Goal: Task Accomplishment & Management: Manage account settings

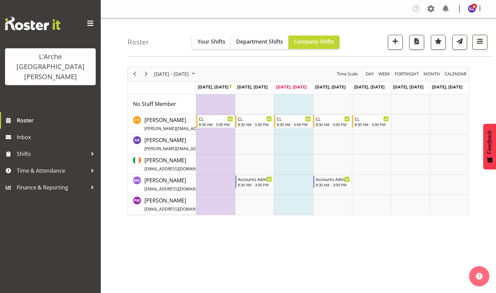
click at [478, 40] on span "button" at bounding box center [479, 41] width 9 height 9
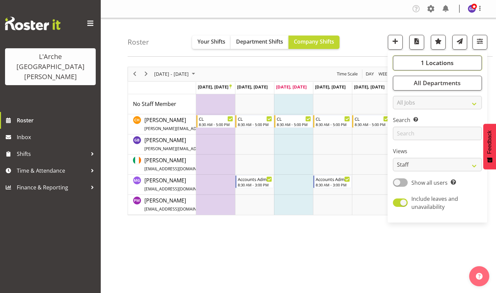
click at [422, 59] on span "1 Locations" at bounding box center [437, 63] width 33 height 8
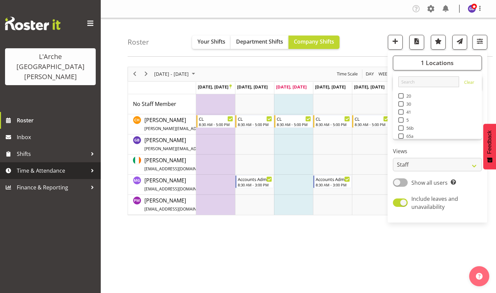
click at [37, 166] on span "Time & Attendance" at bounding box center [52, 171] width 70 height 10
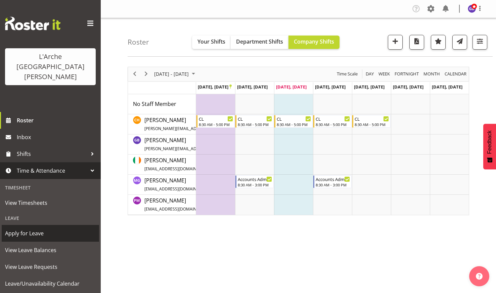
click at [33, 229] on span "Apply for Leave" at bounding box center [50, 234] width 91 height 10
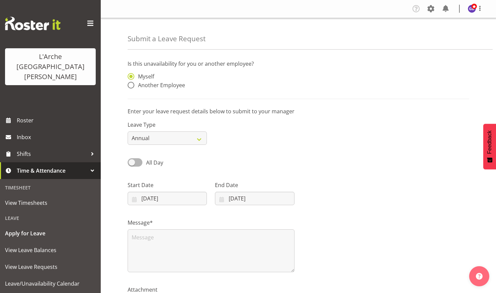
drag, startPoint x: 131, startPoint y: 84, endPoint x: 168, endPoint y: 102, distance: 41.4
click at [131, 84] on span at bounding box center [131, 85] width 7 height 7
click at [131, 84] on input "Another Employee" at bounding box center [130, 85] width 4 height 4
radio input "true"
click at [221, 77] on input "text" at bounding box center [254, 79] width 79 height 13
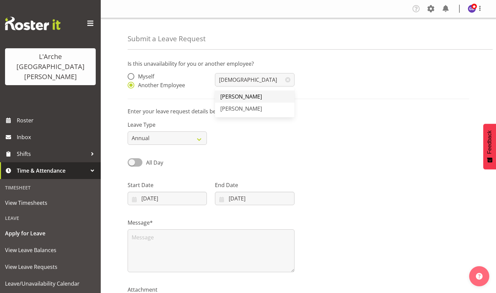
click at [239, 95] on span "[PERSON_NAME]" at bounding box center [241, 96] width 42 height 7
type input "[PERSON_NAME]"
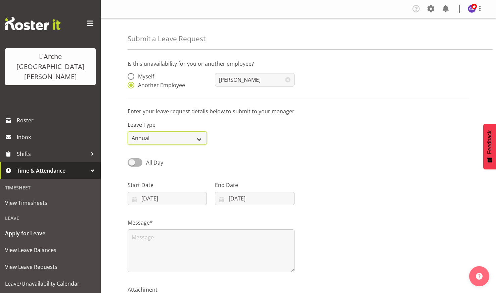
click at [200, 137] on select "Annual Sick Leave Without Pay Bereavement Domestic Violence Parental Jury Servi…" at bounding box center [167, 138] width 79 height 13
select select "Sick"
click at [128, 132] on select "Annual Sick Leave Without Pay Bereavement Domestic Violence Parental Jury Servi…" at bounding box center [167, 138] width 79 height 13
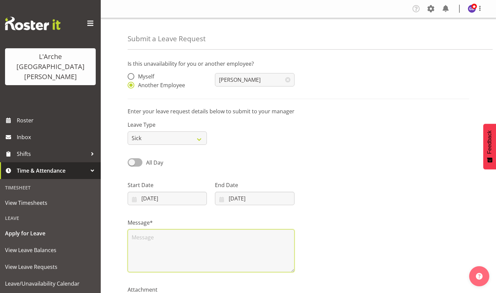
drag, startPoint x: 136, startPoint y: 237, endPoint x: 141, endPoint y: 233, distance: 6.4
click at [138, 236] on textarea at bounding box center [211, 251] width 167 height 43
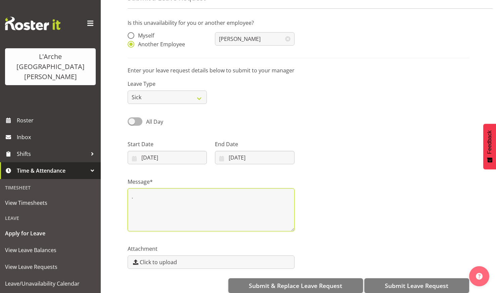
scroll to position [51, 0]
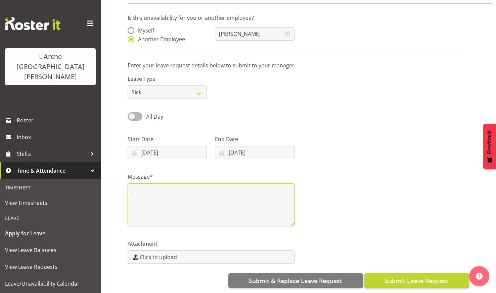
type textarea "."
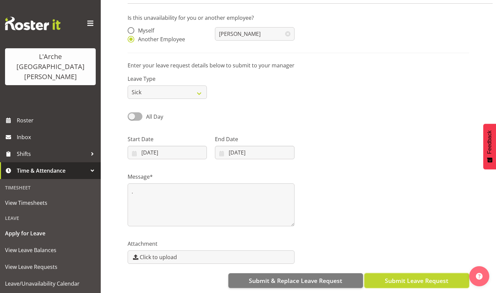
click at [409, 274] on button "Submit Leave Request" at bounding box center [416, 281] width 105 height 15
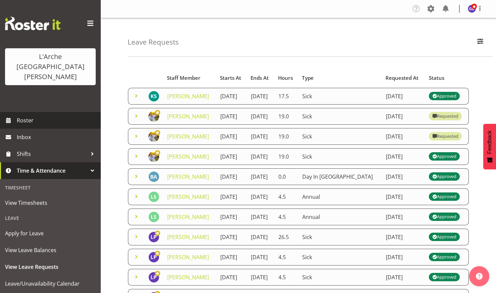
click at [33, 115] on span "Roster" at bounding box center [57, 120] width 81 height 10
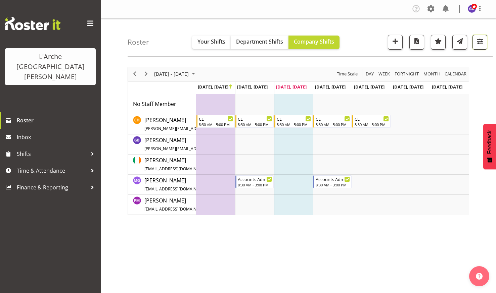
click at [480, 39] on span "button" at bounding box center [479, 41] width 9 height 9
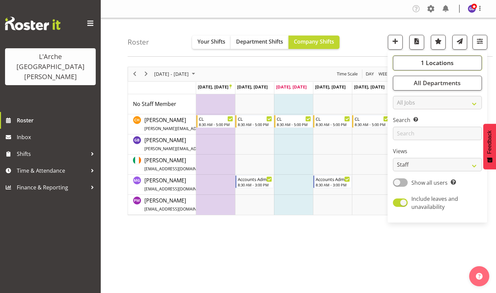
click at [439, 60] on span "1 Locations" at bounding box center [437, 63] width 33 height 8
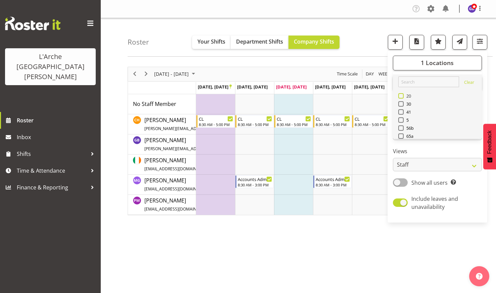
click at [400, 94] on span at bounding box center [400, 95] width 5 height 5
click at [400, 94] on input "20" at bounding box center [400, 96] width 4 height 4
checkbox input "true"
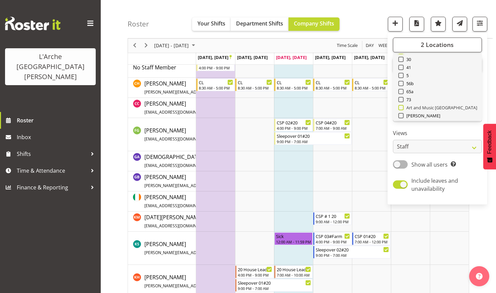
scroll to position [27, 0]
click at [402, 99] on span at bounding box center [400, 99] width 5 height 5
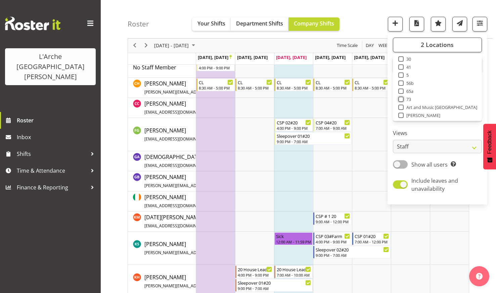
click at [402, 99] on input "73" at bounding box center [400, 99] width 4 height 4
checkbox input "true"
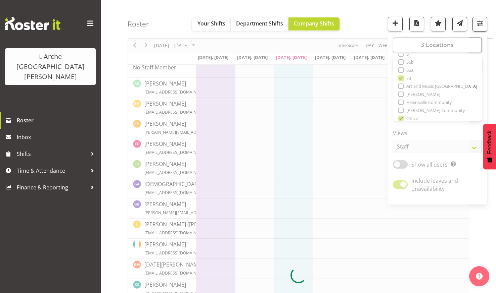
scroll to position [54, 0]
click at [401, 112] on div at bounding box center [298, 275] width 341 height 491
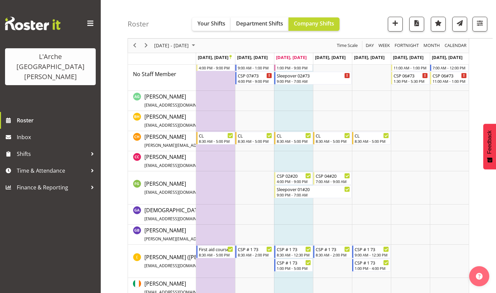
click at [364, 18] on div "Roster Your Shifts Department Shifts Company Shifts 3 Locations Clear 20 30 41 …" at bounding box center [310, 19] width 365 height 39
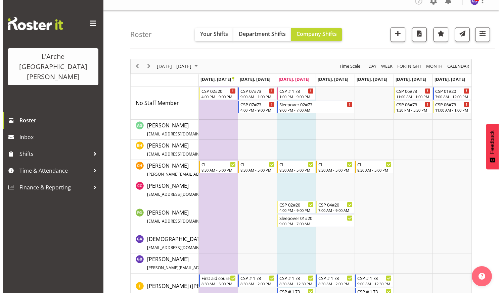
scroll to position [0, 0]
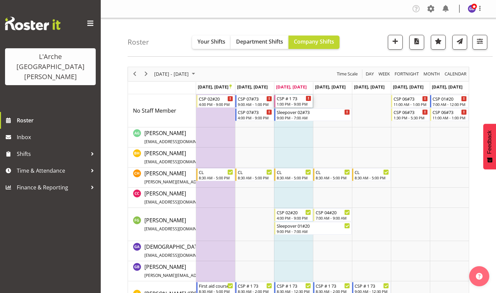
click at [286, 100] on div "CSP # 1 73" at bounding box center [294, 98] width 35 height 7
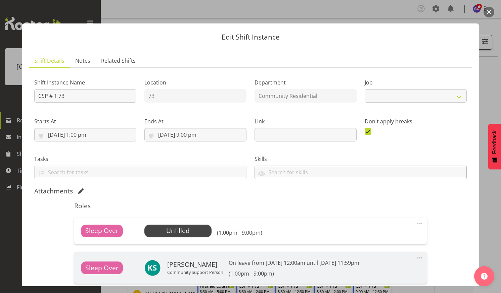
select select "2"
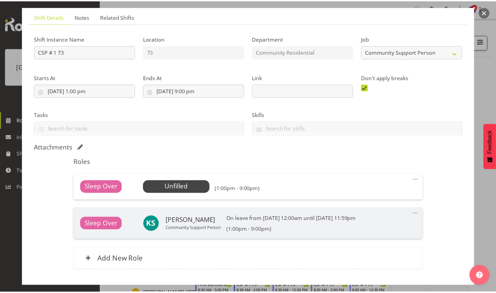
scroll to position [67, 0]
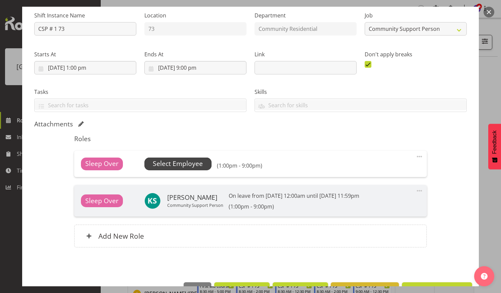
click at [175, 162] on span "Select Employee" at bounding box center [178, 164] width 50 height 10
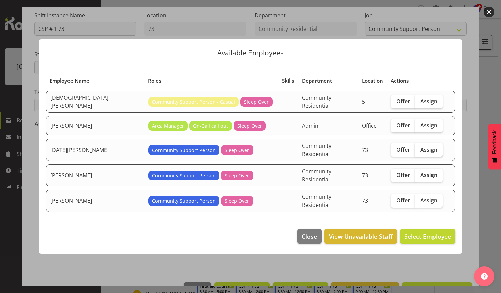
click at [421, 147] on label "Assign" at bounding box center [429, 149] width 28 height 13
click at [419, 147] on input "Assign" at bounding box center [417, 149] width 4 height 4
checkbox input "true"
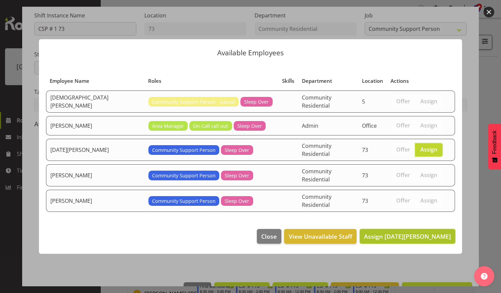
click at [408, 229] on button "Assign Kartik Mahajan" at bounding box center [408, 236] width 96 height 15
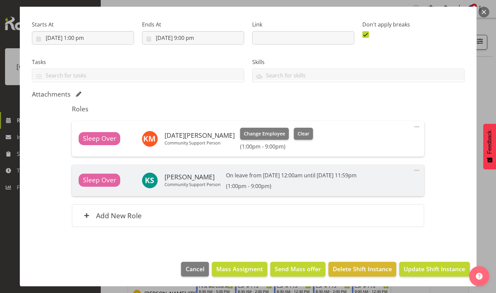
scroll to position [101, 0]
click at [422, 264] on button "Update Shift Instance" at bounding box center [434, 269] width 70 height 15
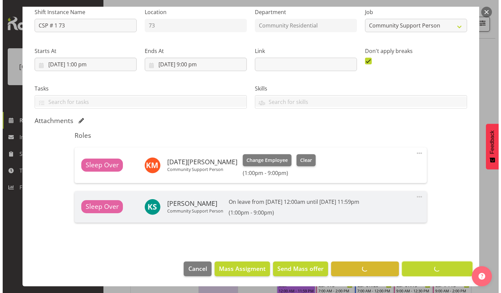
scroll to position [70, 0]
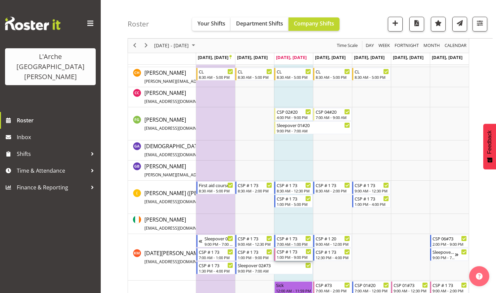
click at [285, 254] on div "CSP # 1 73" at bounding box center [294, 251] width 35 height 7
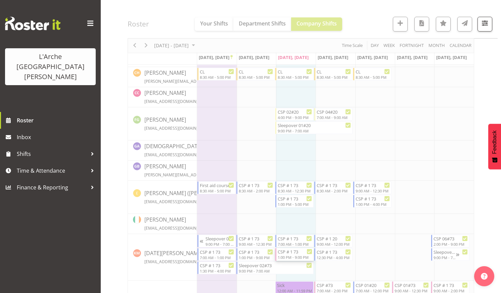
select select
select select "8"
select select "2025"
select select "13"
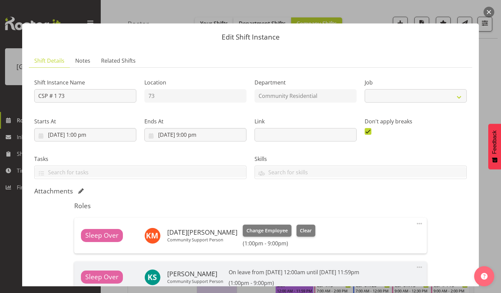
select select "2"
click at [86, 133] on input "24/09/2025, 1:00 pm" at bounding box center [85, 134] width 102 height 13
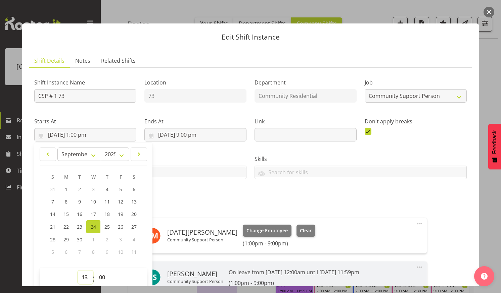
click at [84, 275] on select "00 01 02 03 04 05 06 07 08 09 10 11 12 13 14 15 16 17 18 19 20 21 22 23" at bounding box center [85, 277] width 15 height 13
select select "14"
click at [78, 271] on select "00 01 02 03 04 05 06 07 08 09 10 11 12 13 14 15 16 17 18 19 20 21 22 23" at bounding box center [85, 277] width 15 height 13
type input "24/09/2025, 2:00 pm"
click at [411, 184] on div "Shift Instance Name CSP # 1 73 Location 73 Department Community Residential Job…" at bounding box center [250, 202] width 432 height 259
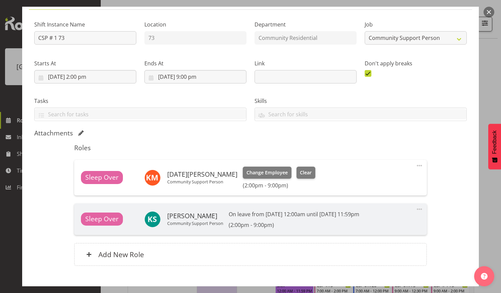
scroll to position [97, 0]
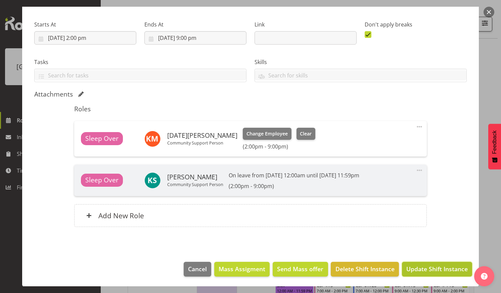
click at [427, 265] on span "Update Shift Instance" at bounding box center [436, 269] width 61 height 9
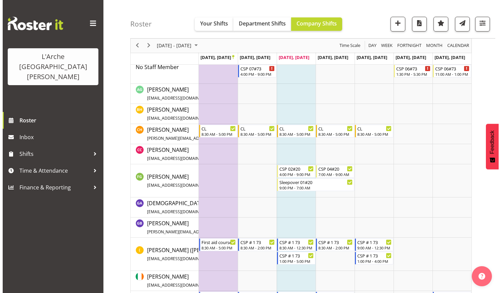
scroll to position [0, 0]
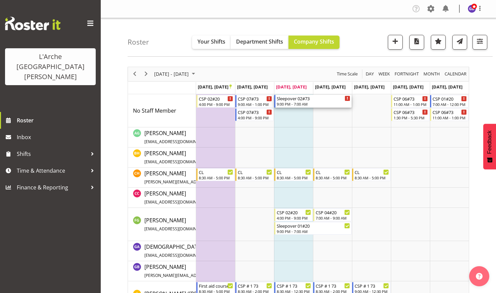
click at [285, 99] on div "Sleepover 02#73" at bounding box center [314, 98] width 74 height 7
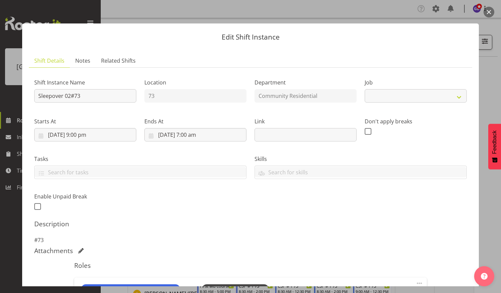
select select "2"
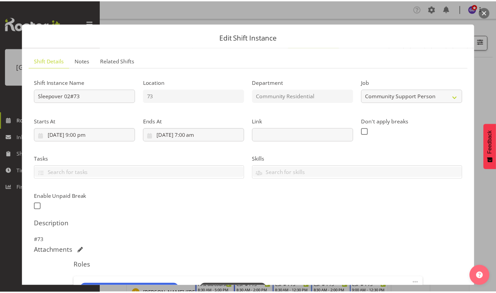
scroll to position [67, 0]
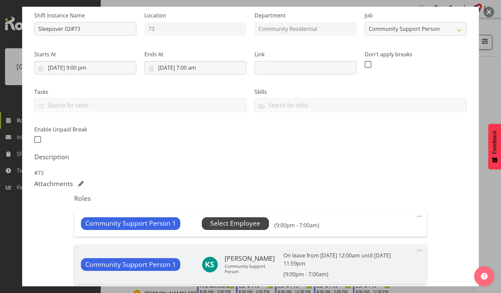
click at [231, 221] on span "Select Employee" at bounding box center [235, 224] width 50 height 10
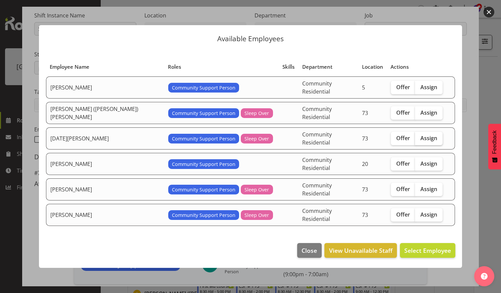
click at [420, 137] on span "Assign" at bounding box center [428, 138] width 17 height 7
click at [419, 137] on input "Assign" at bounding box center [417, 138] width 4 height 4
checkbox input "true"
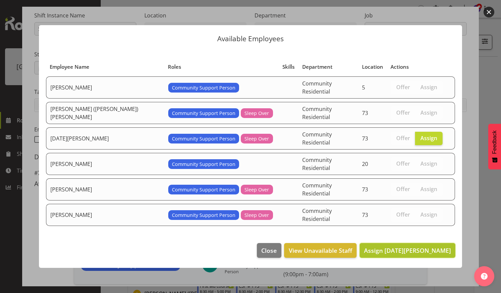
click at [408, 247] on span "Assign Kartik Mahajan" at bounding box center [407, 251] width 87 height 8
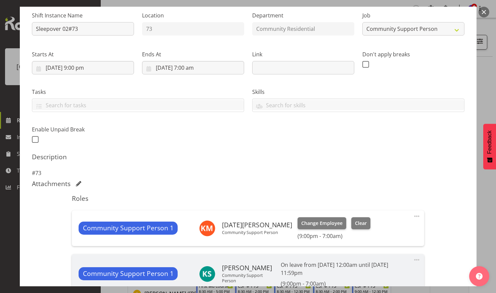
scroll to position [165, 0]
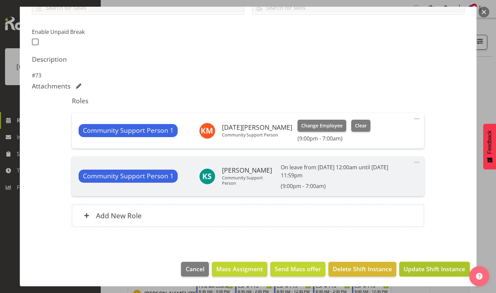
click at [421, 265] on span "Update Shift Instance" at bounding box center [434, 269] width 61 height 9
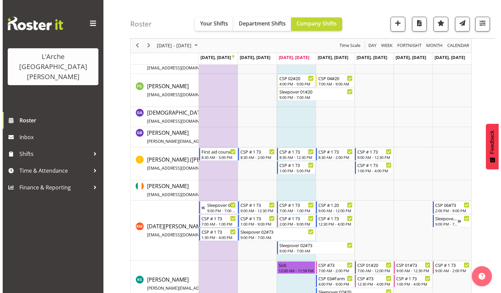
scroll to position [168, 0]
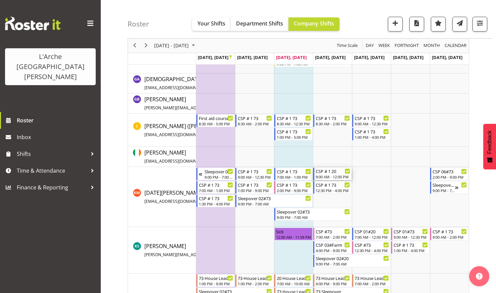
click at [322, 174] on div "CSP # 1 20" at bounding box center [333, 171] width 35 height 7
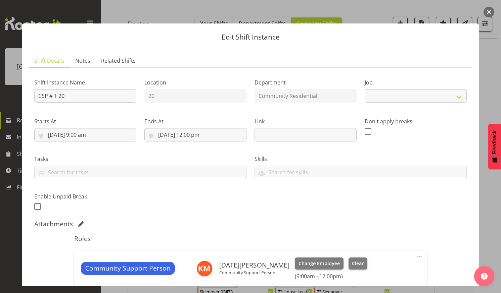
select select "2"
click at [91, 133] on input "25/09/2025, 9:00 am" at bounding box center [85, 134] width 102 height 13
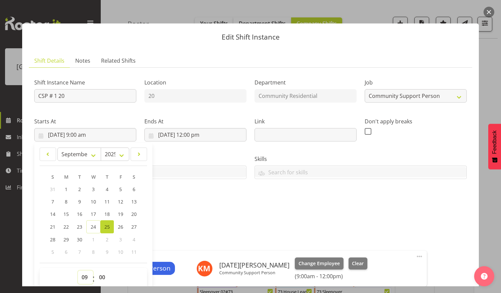
click at [85, 274] on select "00 01 02 03 04 05 06 07 08 09 10 11 12 13 14 15 16 17 18 19 20 21 22 23" at bounding box center [85, 277] width 15 height 13
select select "7"
click at [78, 271] on select "00 01 02 03 04 05 06 07 08 09 10 11 12 13 14 15 16 17 18 19 20 21 22 23" at bounding box center [85, 277] width 15 height 13
type input "25/09/2025, 7:00 am"
click at [203, 214] on div "Shift Instance Name CSP # 1 20 Location 20 Department Community Residential Job…" at bounding box center [250, 142] width 440 height 147
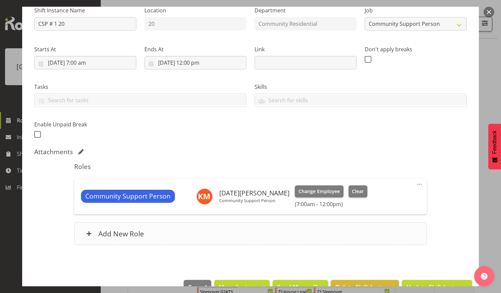
scroll to position [90, 0]
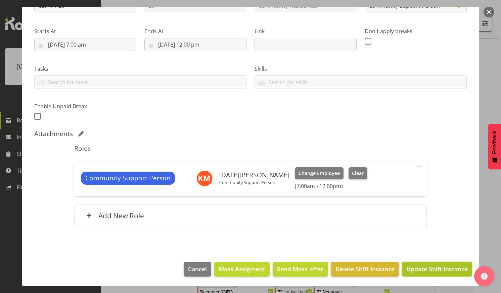
click at [427, 265] on span "Update Shift Instance" at bounding box center [436, 269] width 61 height 9
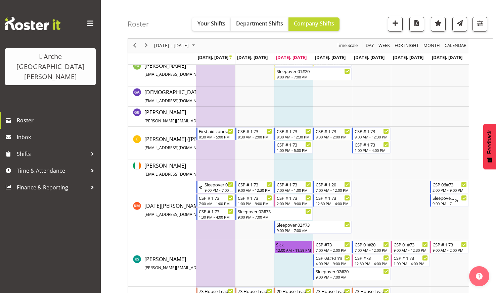
scroll to position [168, 0]
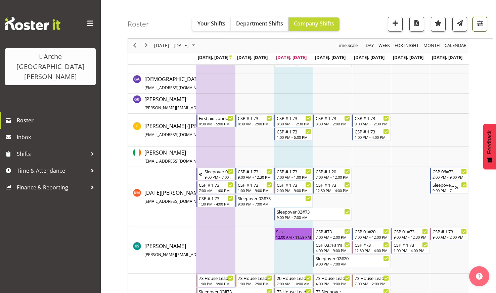
click at [480, 19] on span "button" at bounding box center [479, 23] width 9 height 9
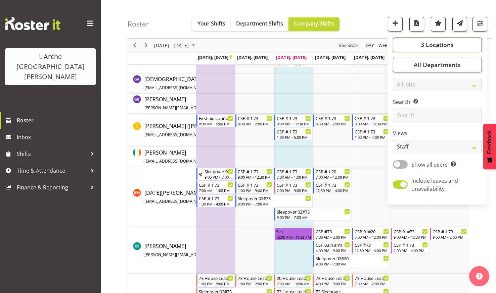
click at [425, 41] on span "3 Locations" at bounding box center [437, 45] width 33 height 8
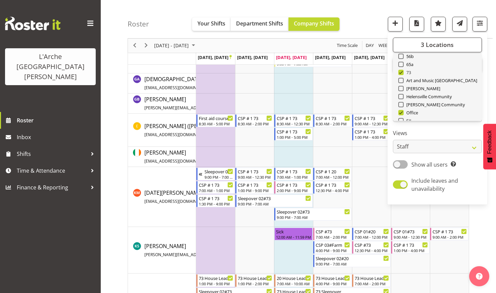
click at [402, 72] on span at bounding box center [400, 72] width 5 height 5
click at [402, 72] on input "73" at bounding box center [400, 72] width 4 height 4
checkbox input "false"
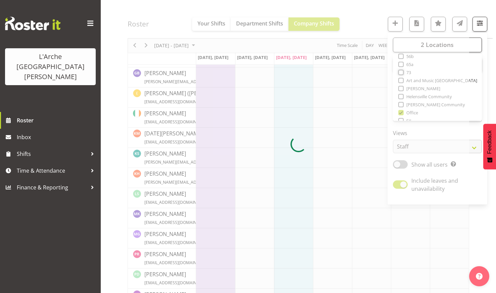
scroll to position [101, 0]
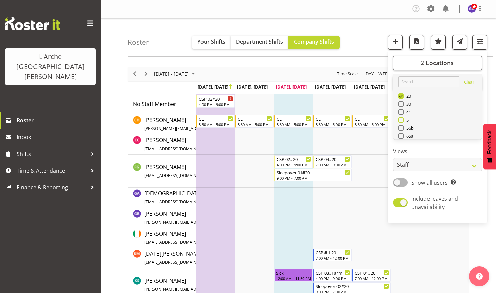
click at [402, 119] on span at bounding box center [400, 119] width 5 height 5
click at [402, 119] on input "5" at bounding box center [400, 120] width 4 height 4
checkbox input "true"
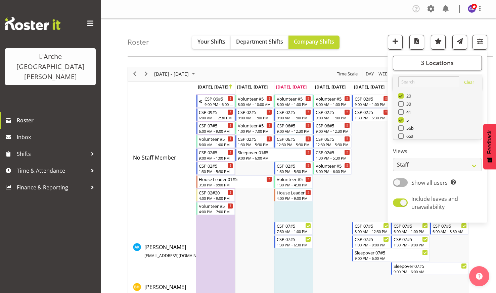
click at [402, 95] on span at bounding box center [400, 95] width 5 height 5
click at [402, 95] on input "20" at bounding box center [400, 96] width 4 height 4
checkbox input "false"
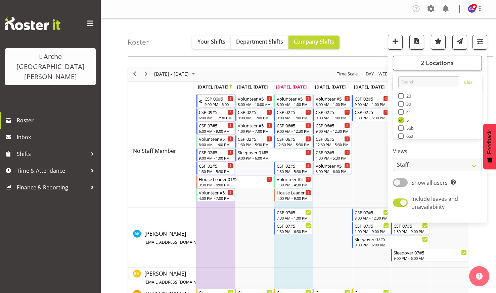
click at [353, 29] on div "Roster Your Shifts Department Shifts Company Shifts 2 Locations Clear 20 30 41 …" at bounding box center [310, 37] width 365 height 39
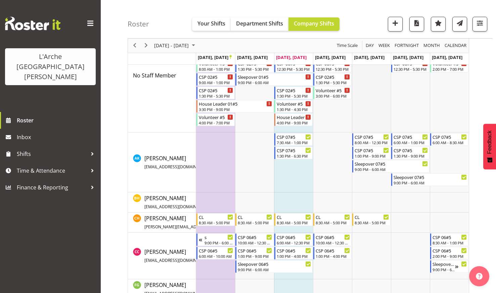
scroll to position [101, 0]
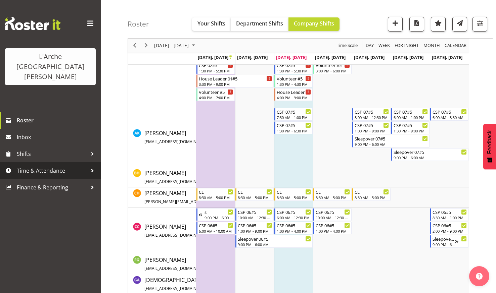
click at [39, 166] on span "Time & Attendance" at bounding box center [52, 171] width 70 height 10
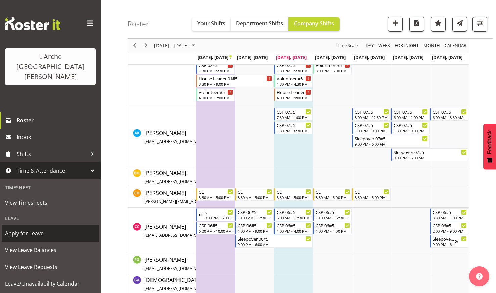
click at [31, 229] on span "Apply for Leave" at bounding box center [50, 234] width 91 height 10
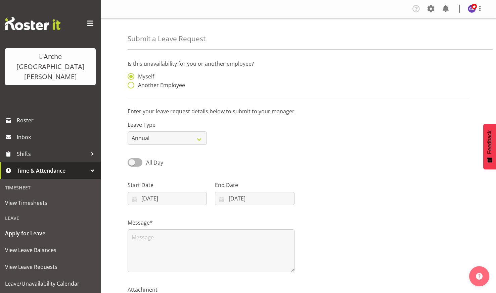
click at [132, 84] on span at bounding box center [131, 85] width 7 height 7
click at [132, 84] on input "Another Employee" at bounding box center [130, 85] width 4 height 4
radio input "true"
click at [224, 77] on input "text" at bounding box center [254, 79] width 79 height 13
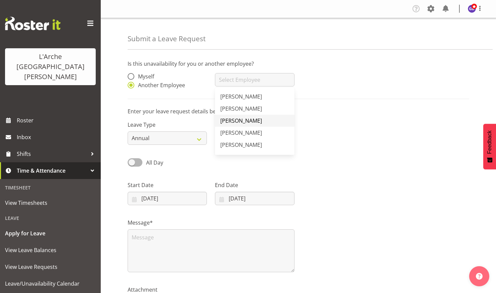
click at [227, 121] on span "[PERSON_NAME]" at bounding box center [241, 120] width 42 height 7
type input "[PERSON_NAME]"
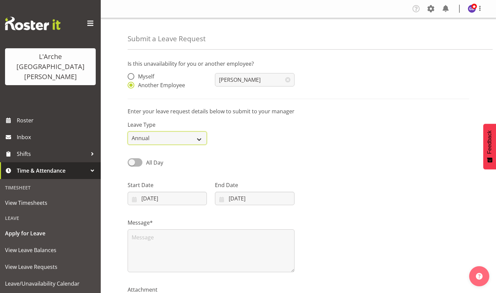
click at [199, 136] on select "Annual Sick Leave Without Pay Bereavement Domestic Violence Parental Jury Servi…" at bounding box center [167, 138] width 79 height 13
select select "Sick"
click at [128, 132] on select "Annual Sick Leave Without Pay Bereavement Domestic Violence Parental Jury Servi…" at bounding box center [167, 138] width 79 height 13
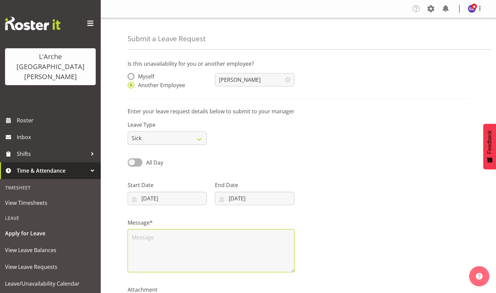
click at [136, 237] on textarea at bounding box center [211, 251] width 167 height 43
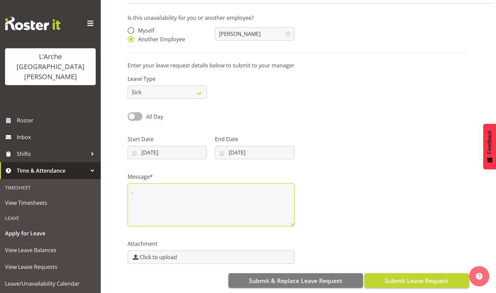
scroll to position [51, 0]
type textarea "."
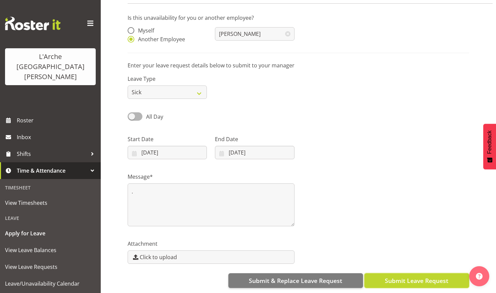
click at [411, 277] on span "Submit Leave Request" at bounding box center [416, 281] width 63 height 9
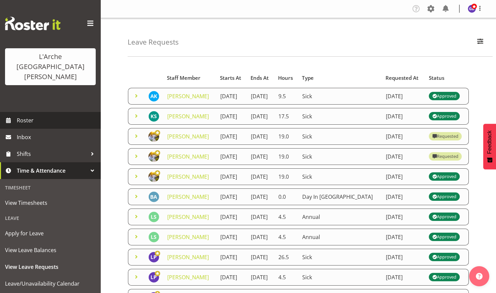
click at [27, 115] on span "Roster" at bounding box center [57, 120] width 81 height 10
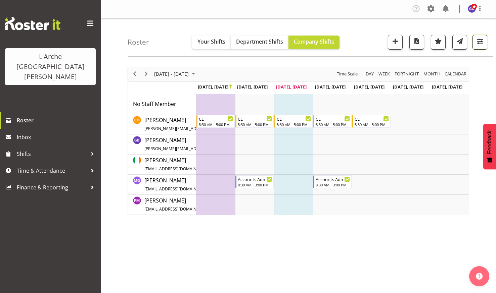
click at [478, 40] on span "button" at bounding box center [479, 41] width 9 height 9
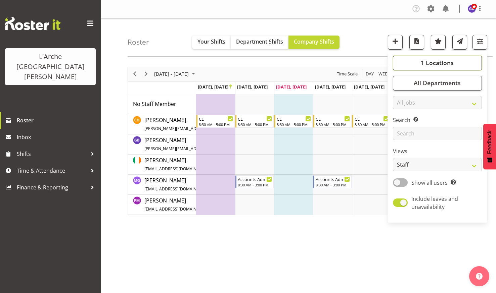
click at [426, 60] on span "1 Locations" at bounding box center [437, 63] width 33 height 8
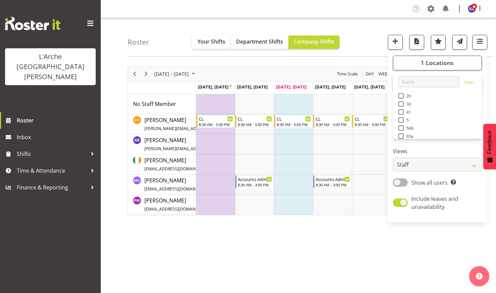
drag, startPoint x: 402, startPoint y: 120, endPoint x: 398, endPoint y: 119, distance: 3.8
click at [401, 119] on span at bounding box center [400, 119] width 5 height 5
click at [401, 119] on input "5" at bounding box center [400, 120] width 4 height 4
checkbox input "true"
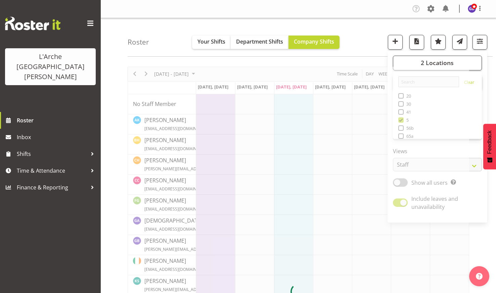
click at [360, 27] on div "Roster Your Shifts Department Shifts Company Shifts 2 Locations Clear 20 30 41 …" at bounding box center [310, 37] width 365 height 39
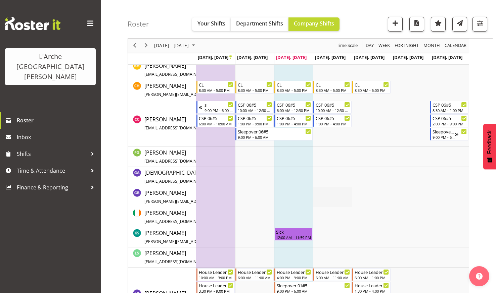
scroll to position [336, 0]
